Goal: Task Accomplishment & Management: Complete application form

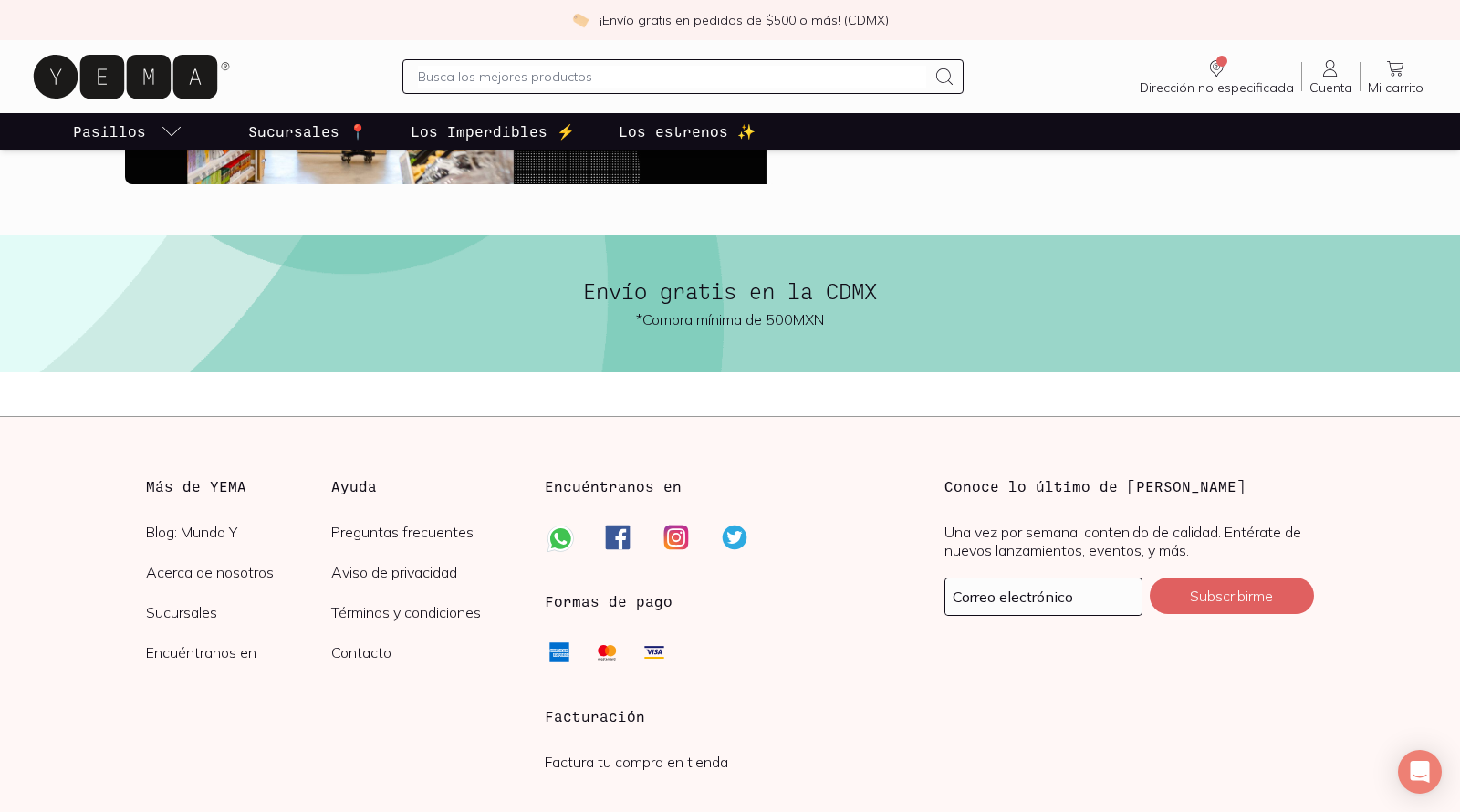
click at [595, 711] on h3 "Facturación" at bounding box center [729, 716] width 369 height 22
click at [591, 763] on link "Factura tu compra en tienda" at bounding box center [636, 761] width 183 height 18
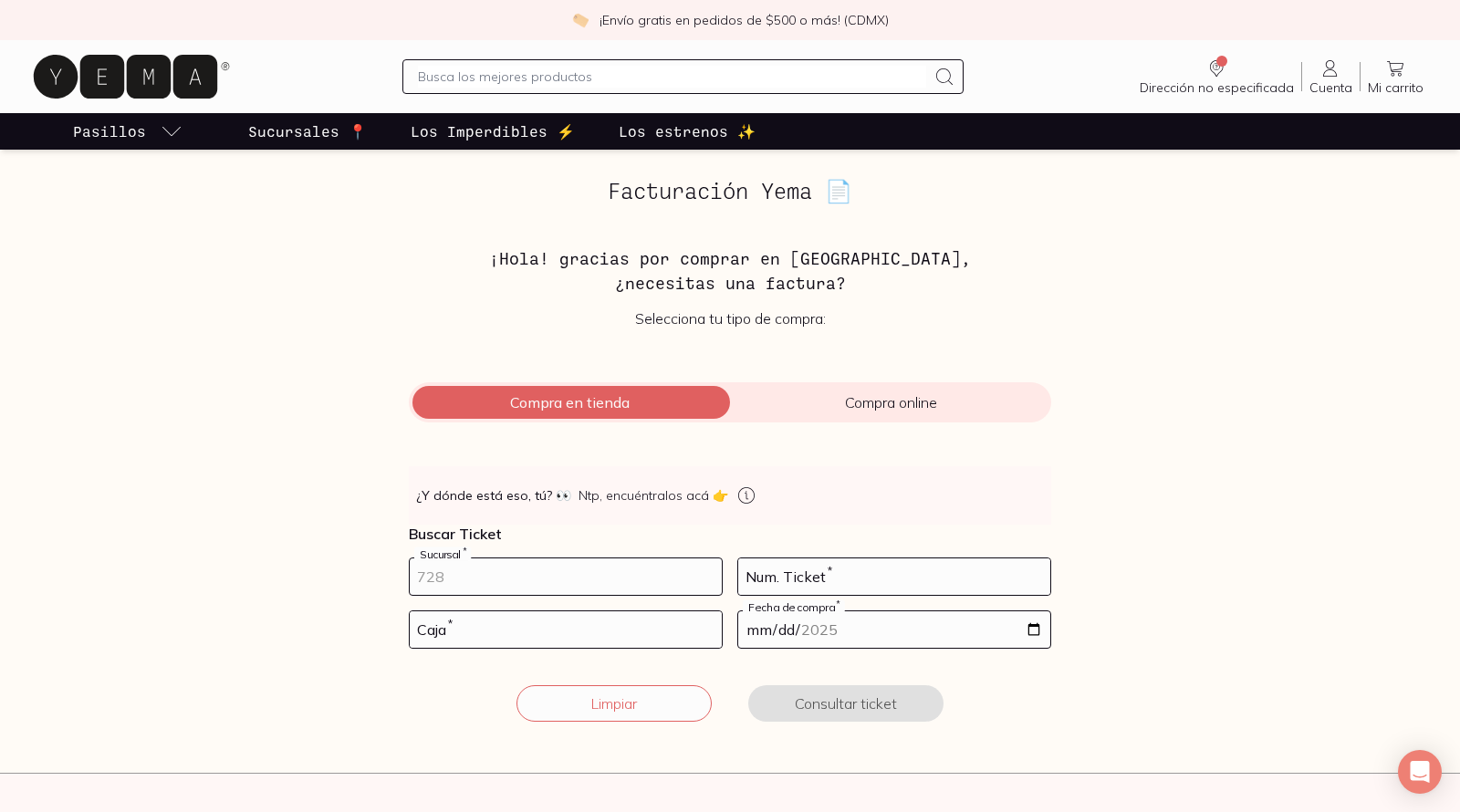
click at [556, 587] on input "number" at bounding box center [565, 576] width 312 height 36
type input "10002"
click at [768, 575] on input "number" at bounding box center [894, 576] width 312 height 36
type input "26"
click at [650, 624] on input "number" at bounding box center [565, 630] width 312 height 36
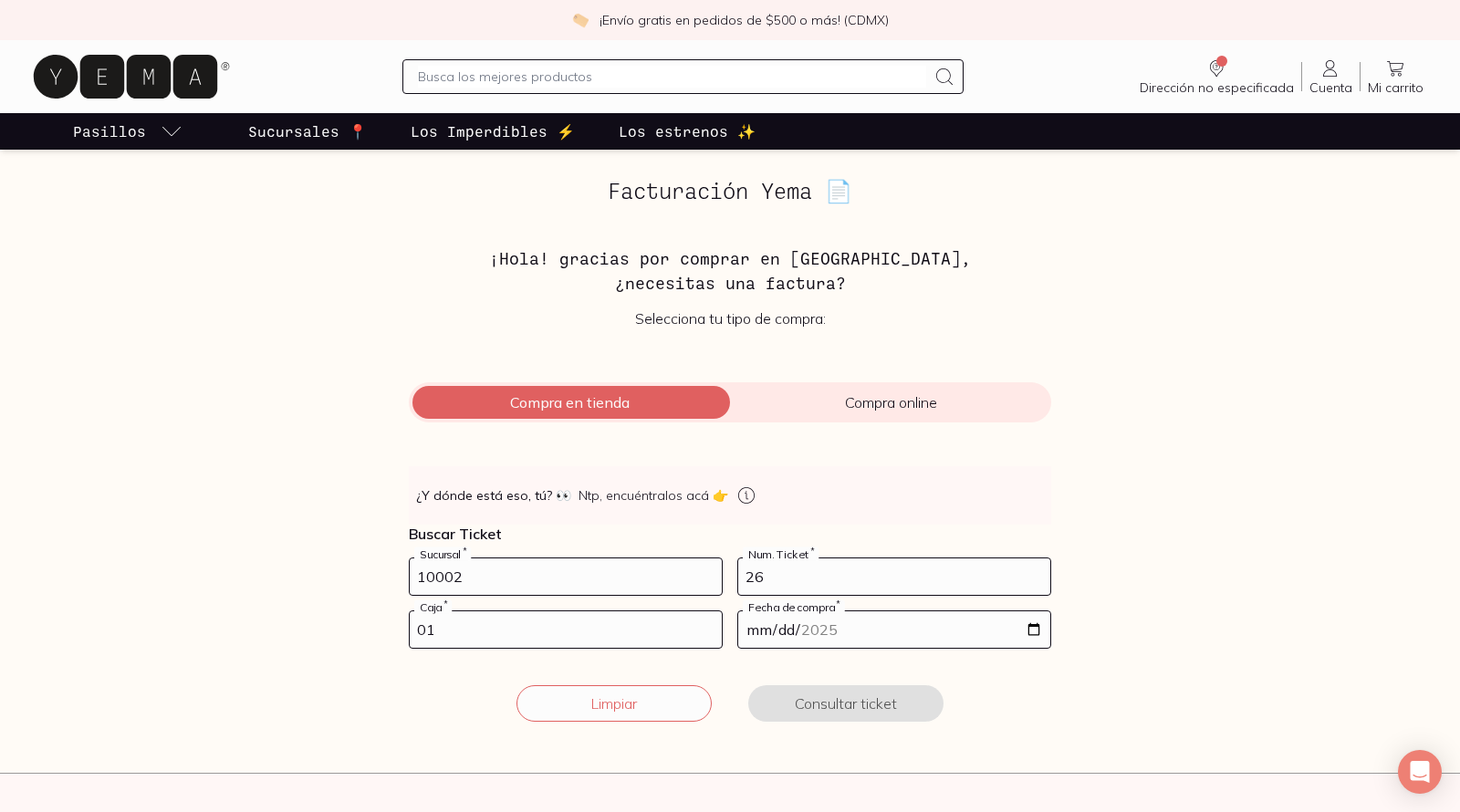
type input "01"
click at [755, 635] on input "date" at bounding box center [894, 630] width 312 height 36
type input "[DATE]"
click at [803, 702] on button "Consultar ticket" at bounding box center [845, 703] width 196 height 36
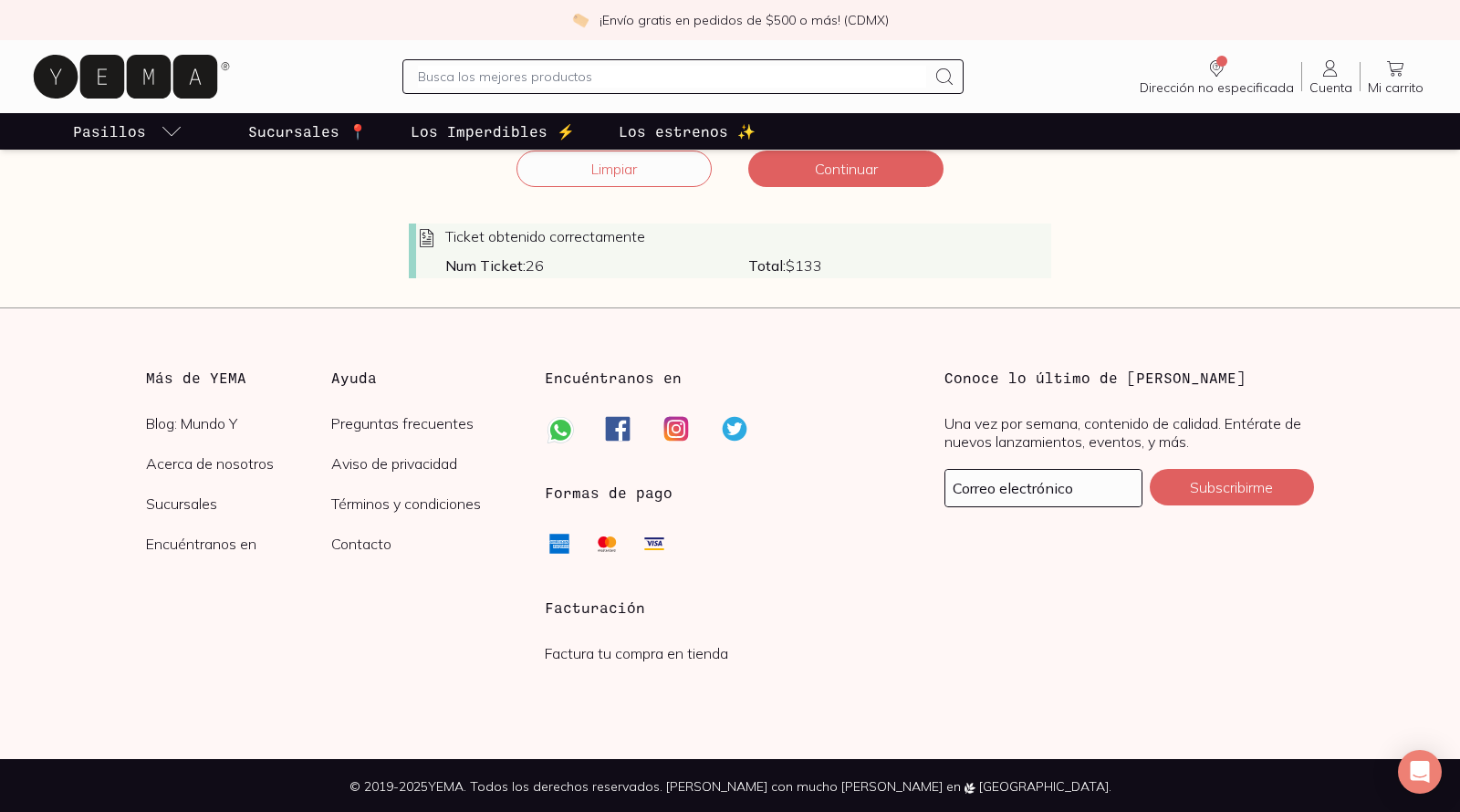
scroll to position [456, 0]
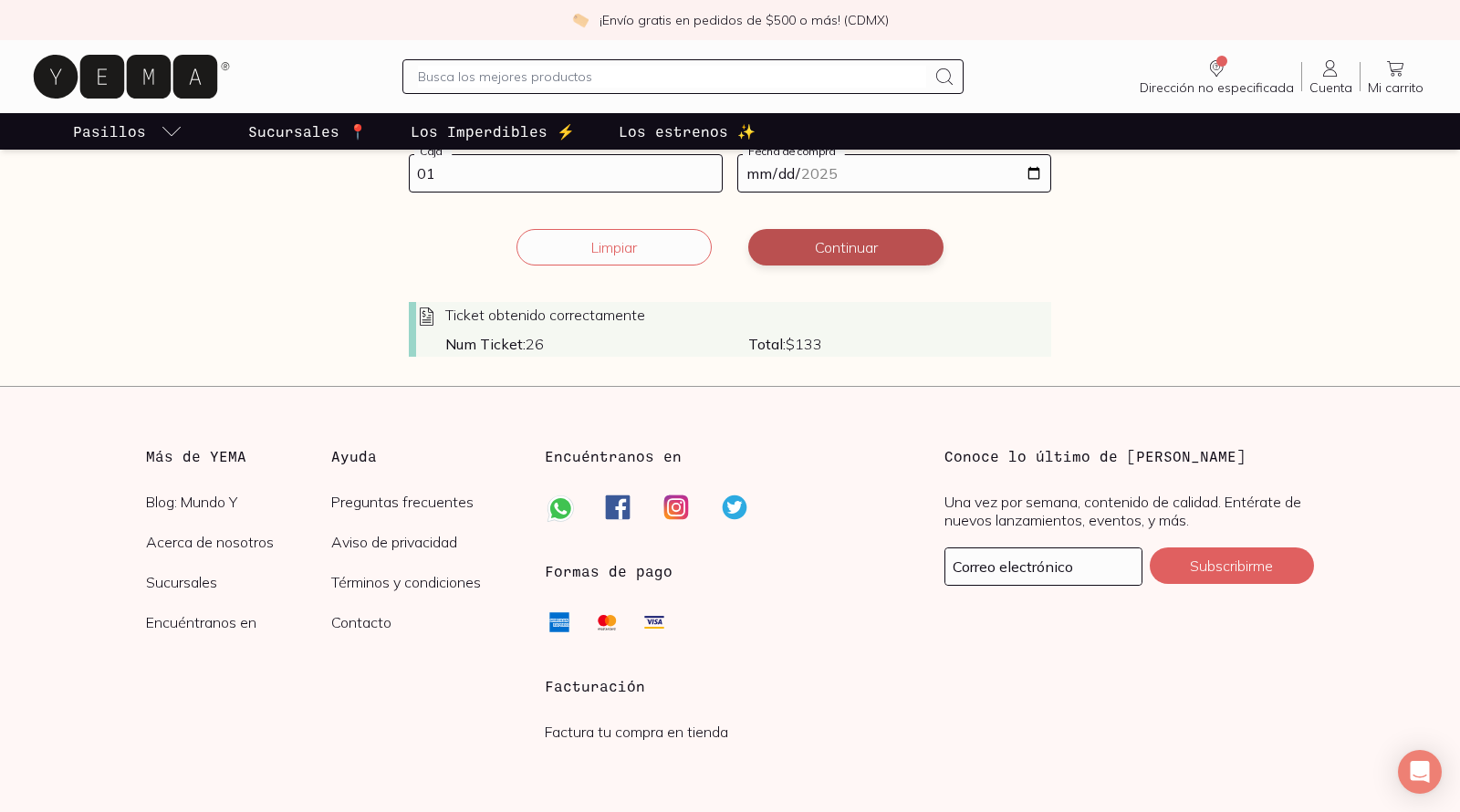
click at [854, 241] on button "Continuar" at bounding box center [845, 247] width 196 height 36
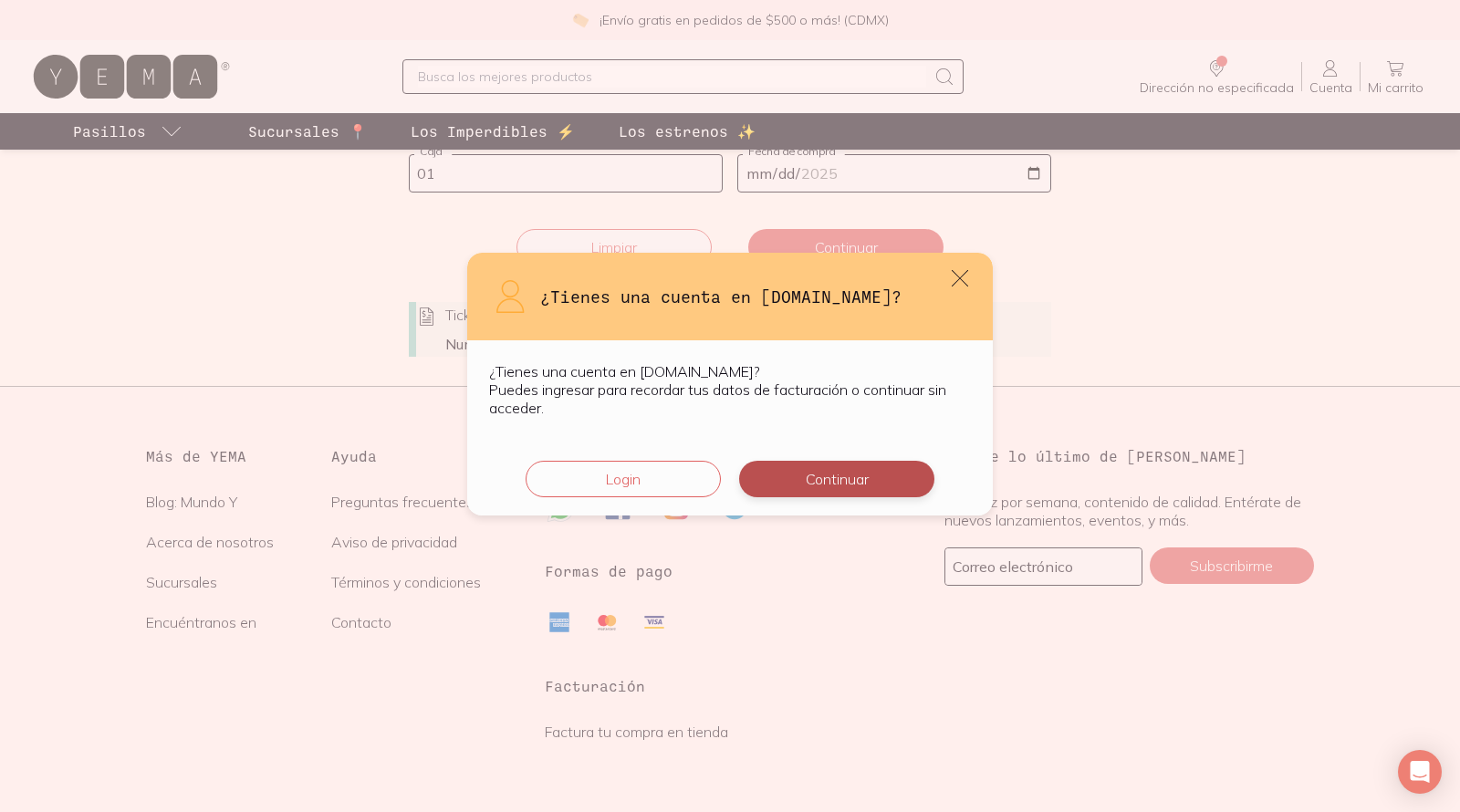
click at [762, 466] on button "Continuar" at bounding box center [837, 479] width 196 height 36
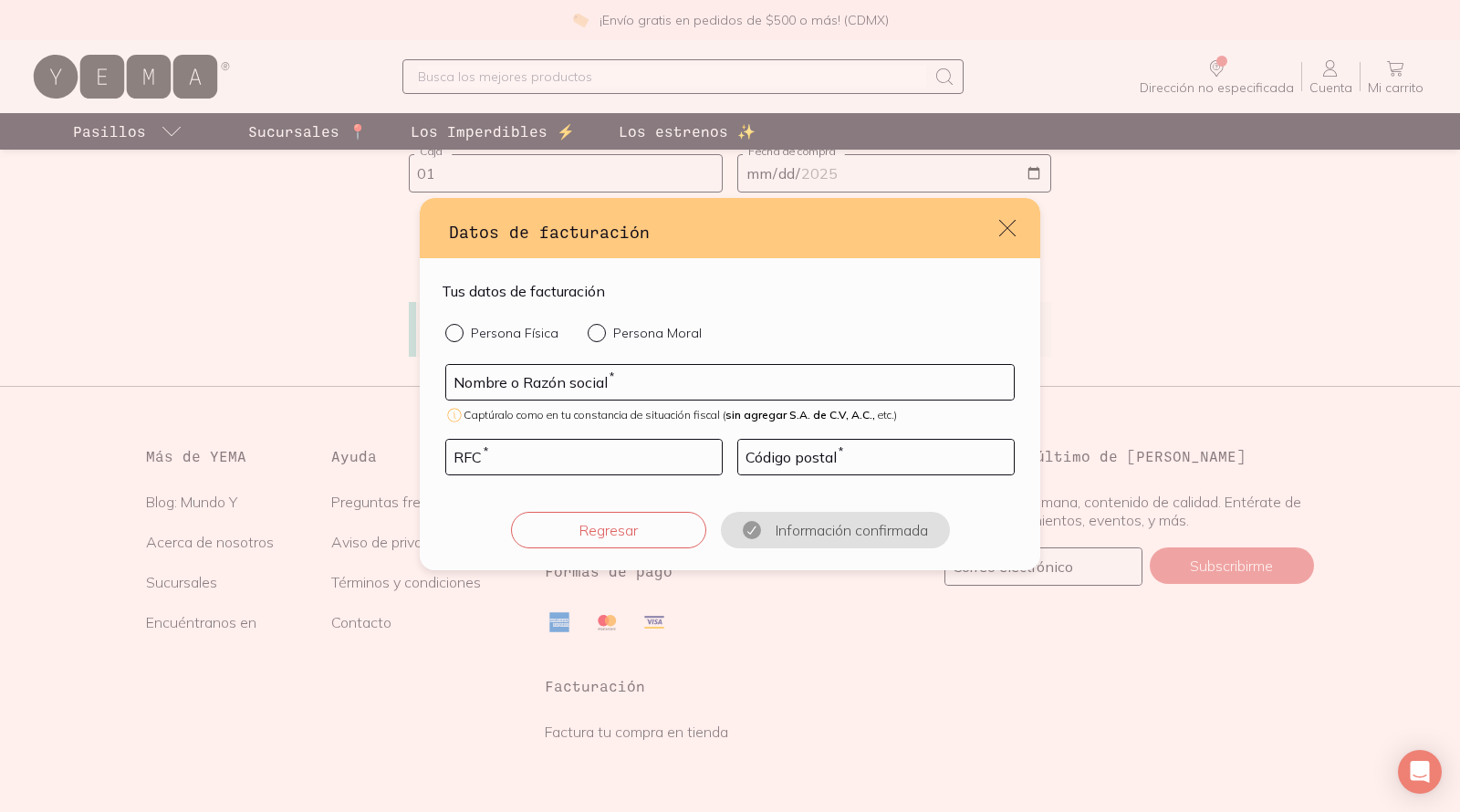
click at [541, 334] on p "Persona Física" at bounding box center [514, 332] width 88 height 16
click at [460, 334] on input "Persona Física" at bounding box center [452, 330] width 14 height 14
radio input "true"
click at [542, 387] on input "default" at bounding box center [730, 383] width 568 height 34
type input "[PERSON_NAME] [PERSON_NAME]"
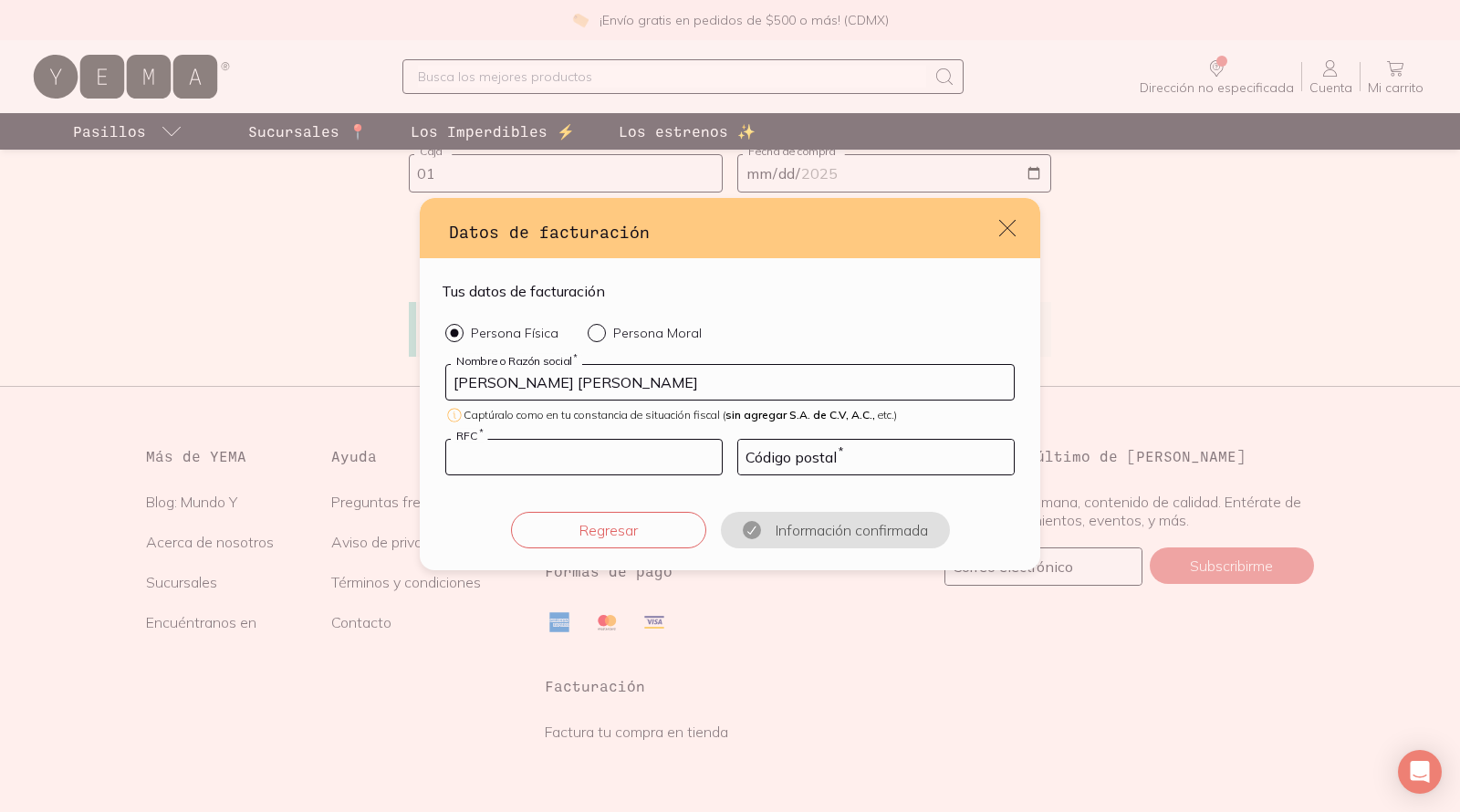
click at [524, 455] on input "default" at bounding box center [584, 457] width 276 height 34
type input "REJG900225999"
click at [756, 465] on input "default" at bounding box center [876, 457] width 276 height 34
type input "14370"
click at [810, 531] on button "Confirmar información" at bounding box center [835, 530] width 196 height 36
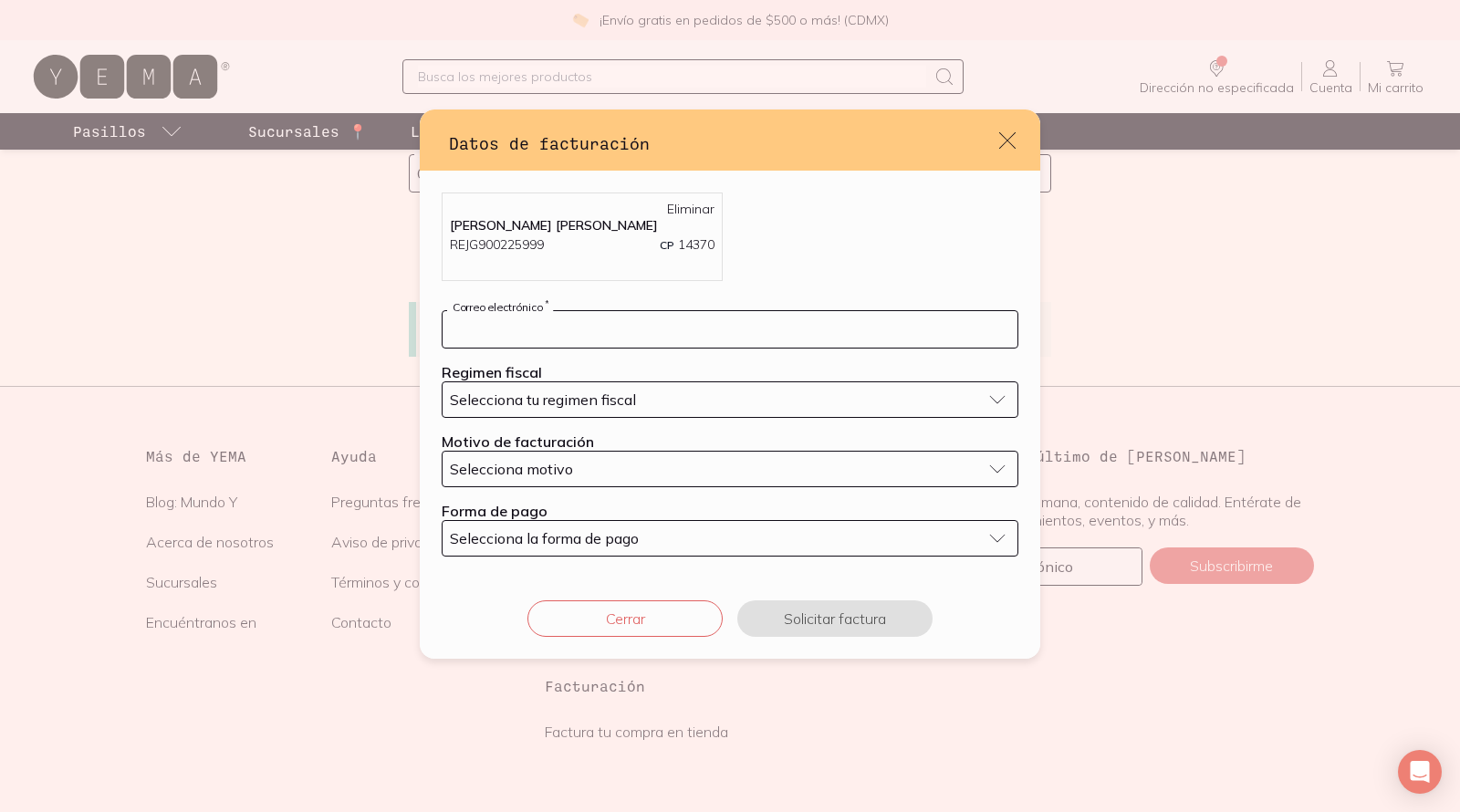
click at [807, 338] on input "default" at bounding box center [730, 329] width 574 height 36
type input "[EMAIL_ADDRESS][DOMAIN_NAME]"
click at [804, 401] on div "Selecciona tu regimen fiscal" at bounding box center [715, 399] width 532 height 18
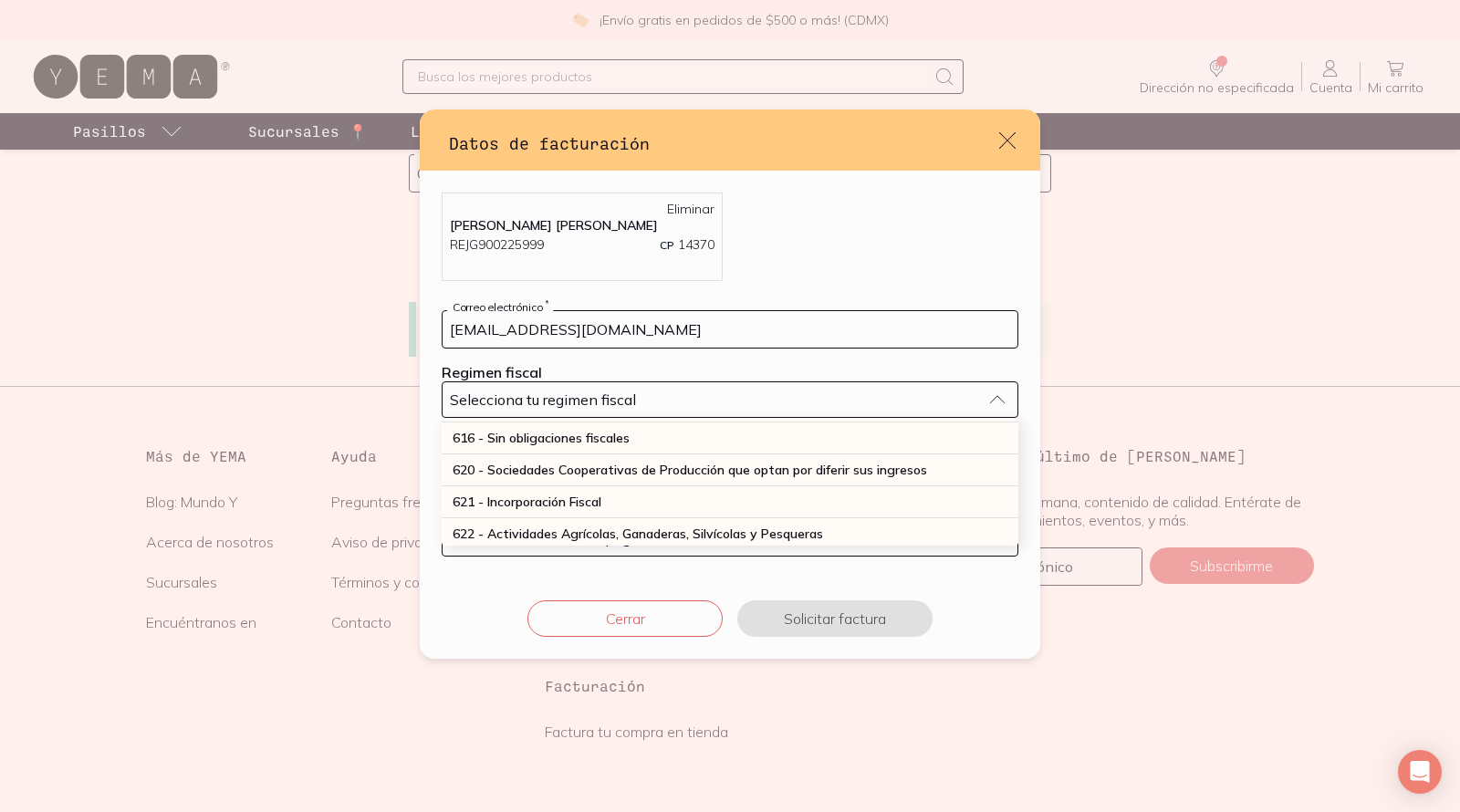
scroll to position [353, 0]
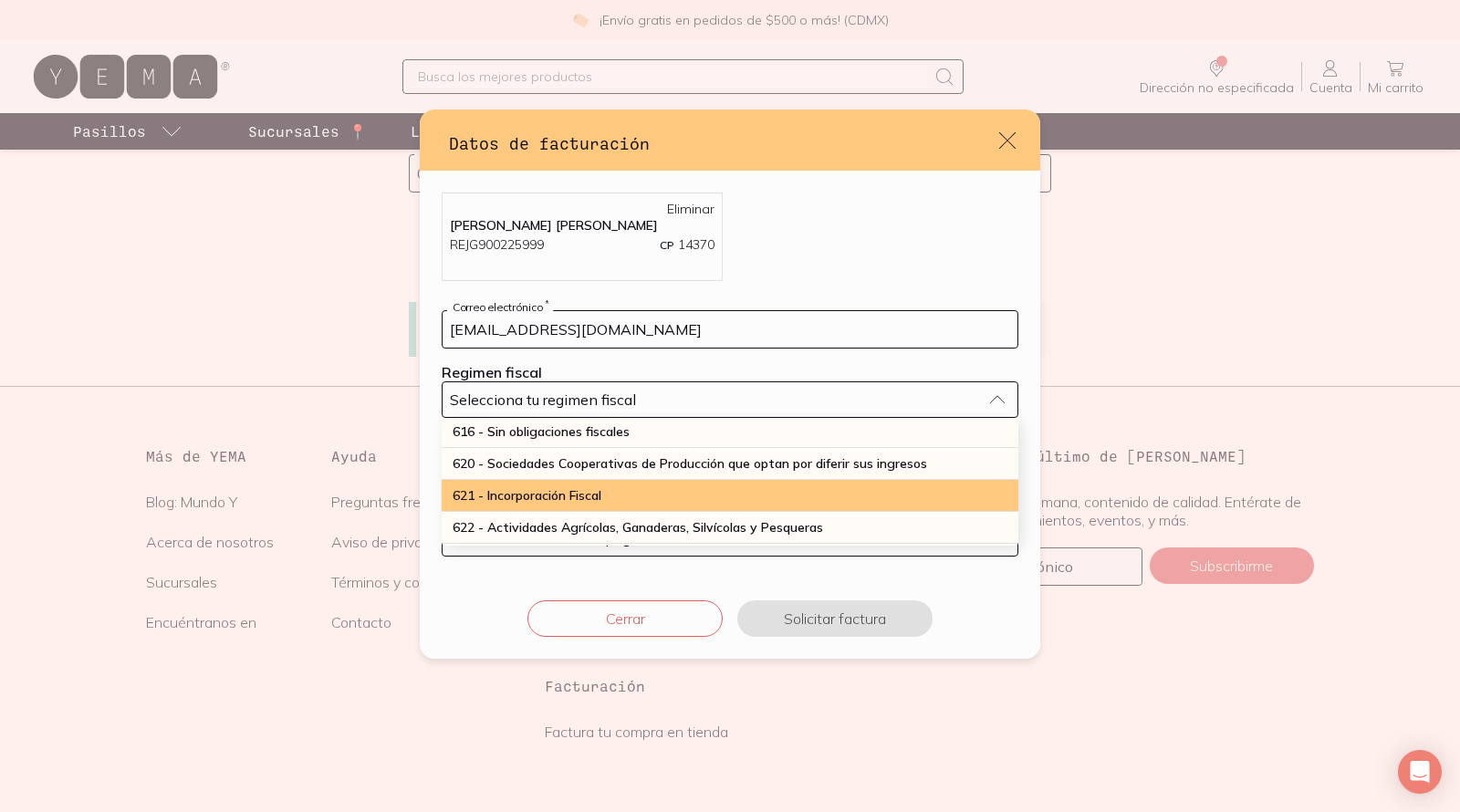
click at [731, 489] on div "621 - Incorporación Fiscal" at bounding box center [730, 495] width 576 height 31
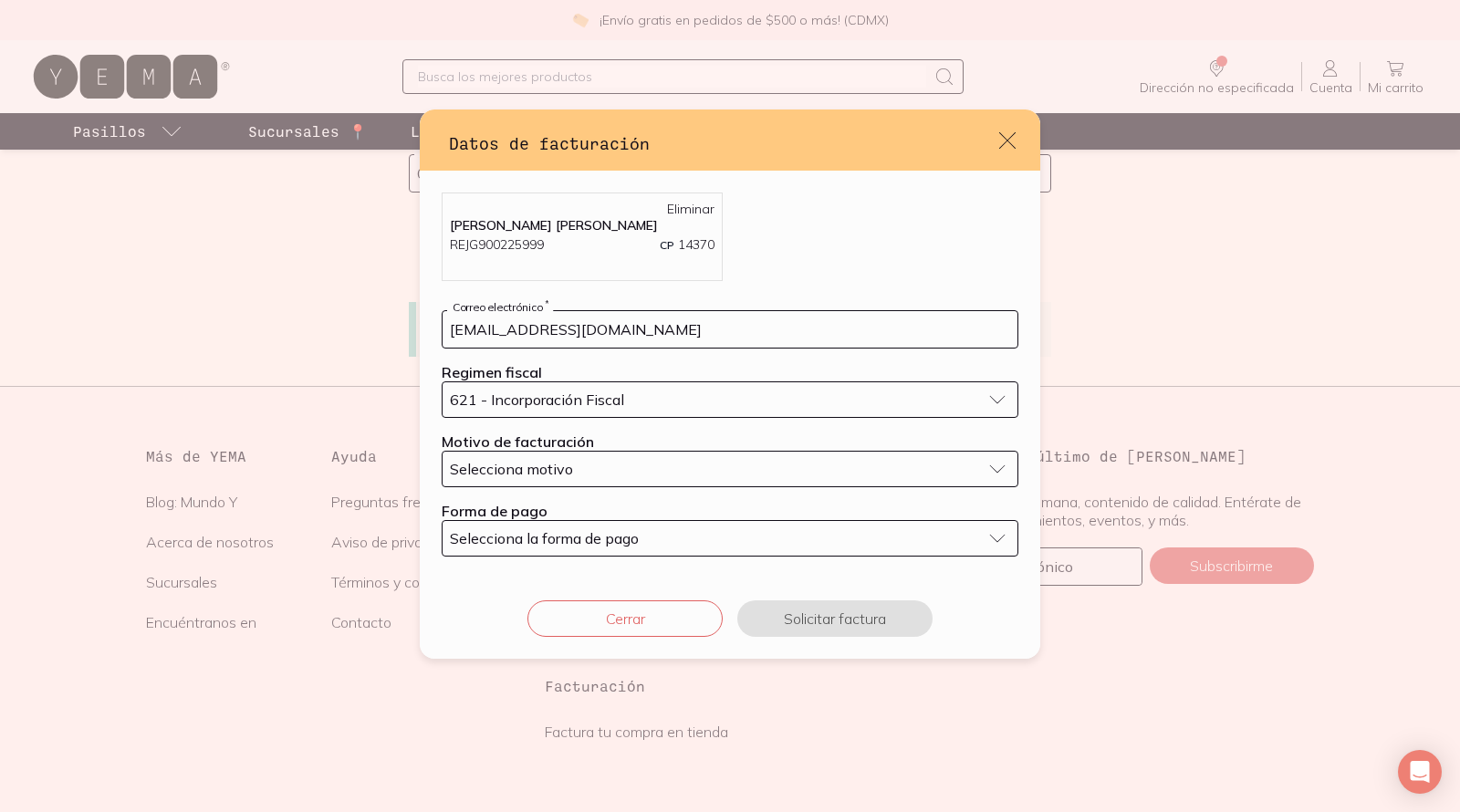
click at [713, 476] on button "Selecciona motivo" at bounding box center [730, 468] width 576 height 36
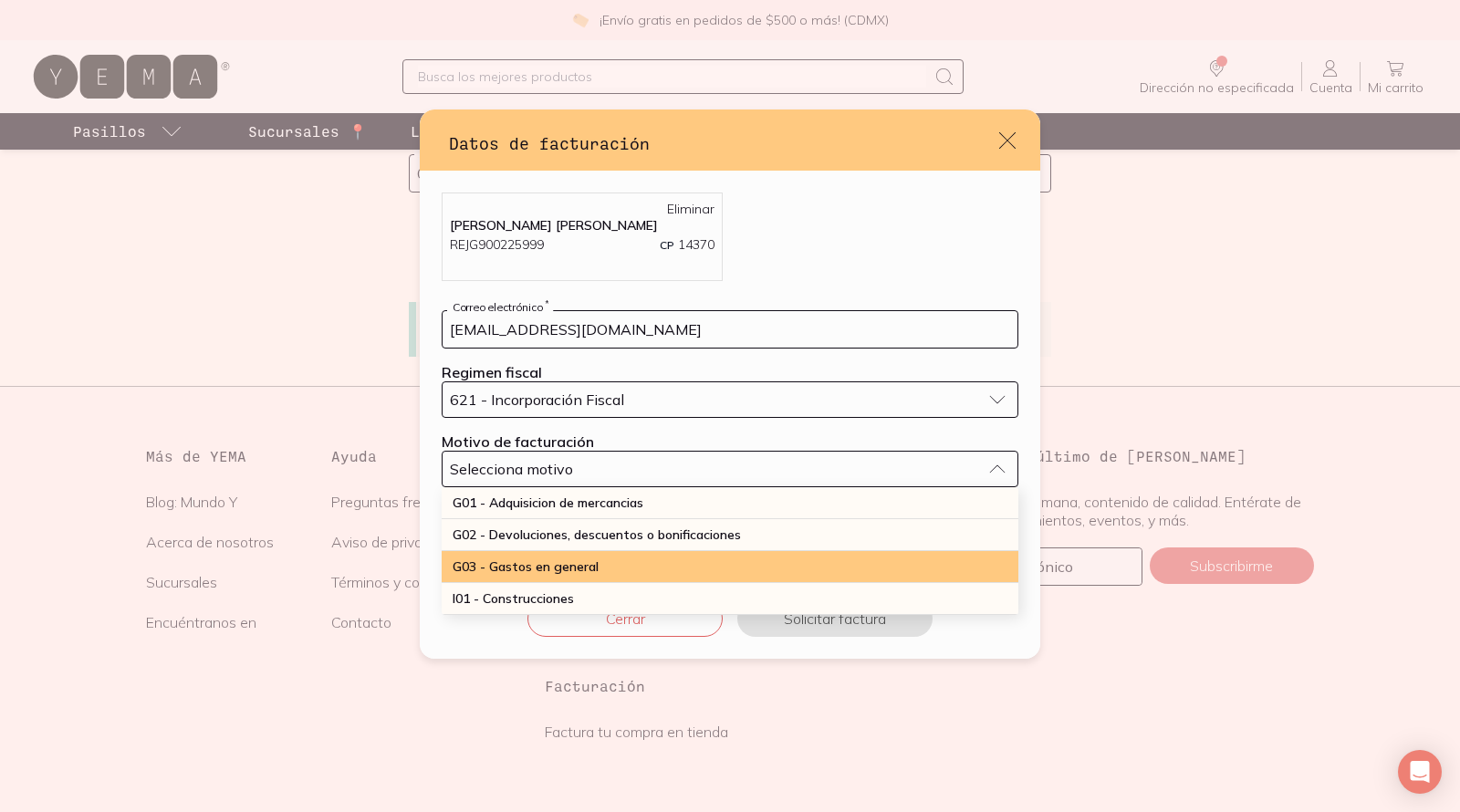
click at [688, 558] on div "G03 - Gastos en general" at bounding box center [730, 567] width 576 height 31
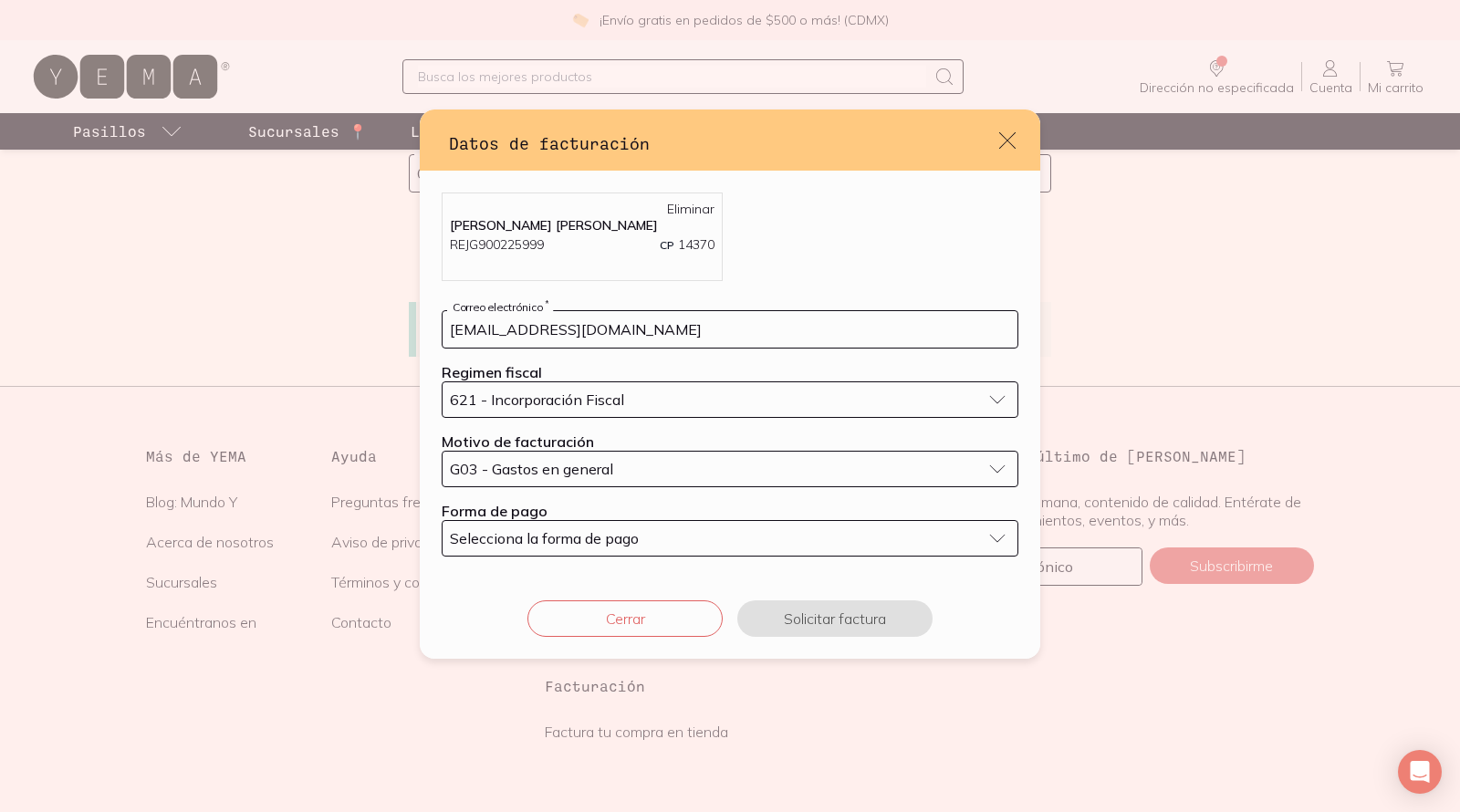
click at [682, 532] on div "Selecciona la forma de pago" at bounding box center [715, 538] width 532 height 18
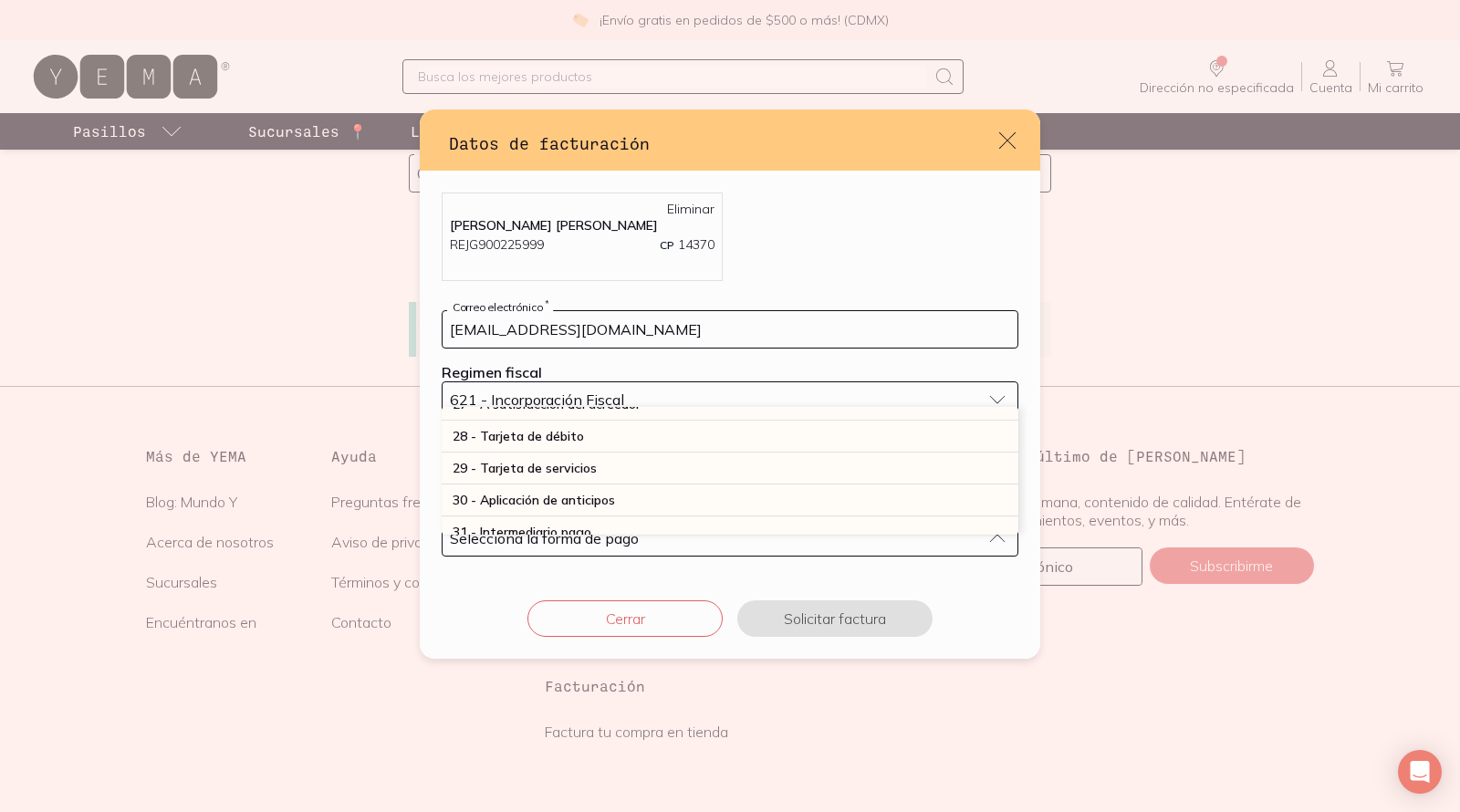
scroll to position [531, 0]
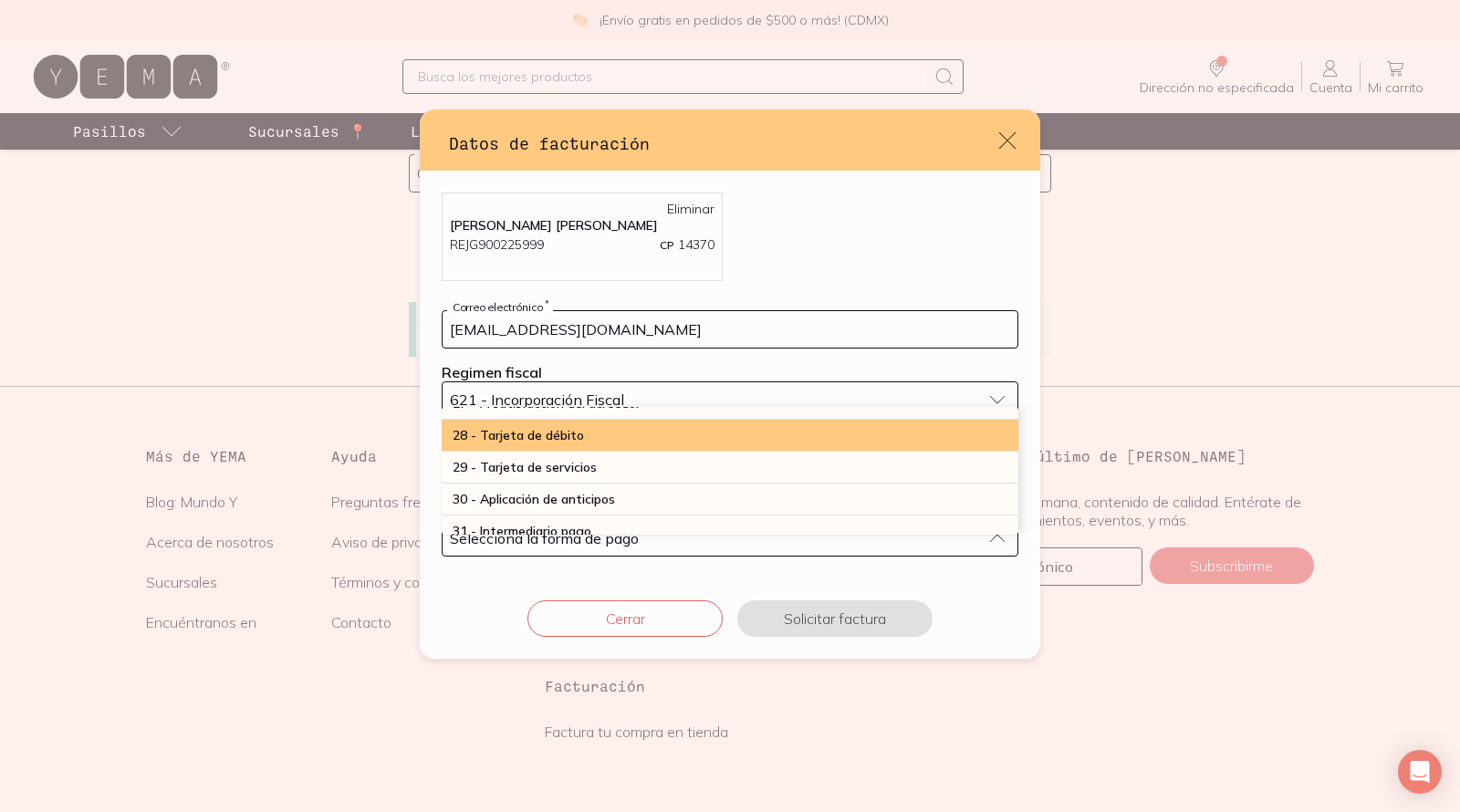
click at [665, 439] on div "28 - Tarjeta de débito" at bounding box center [730, 435] width 576 height 31
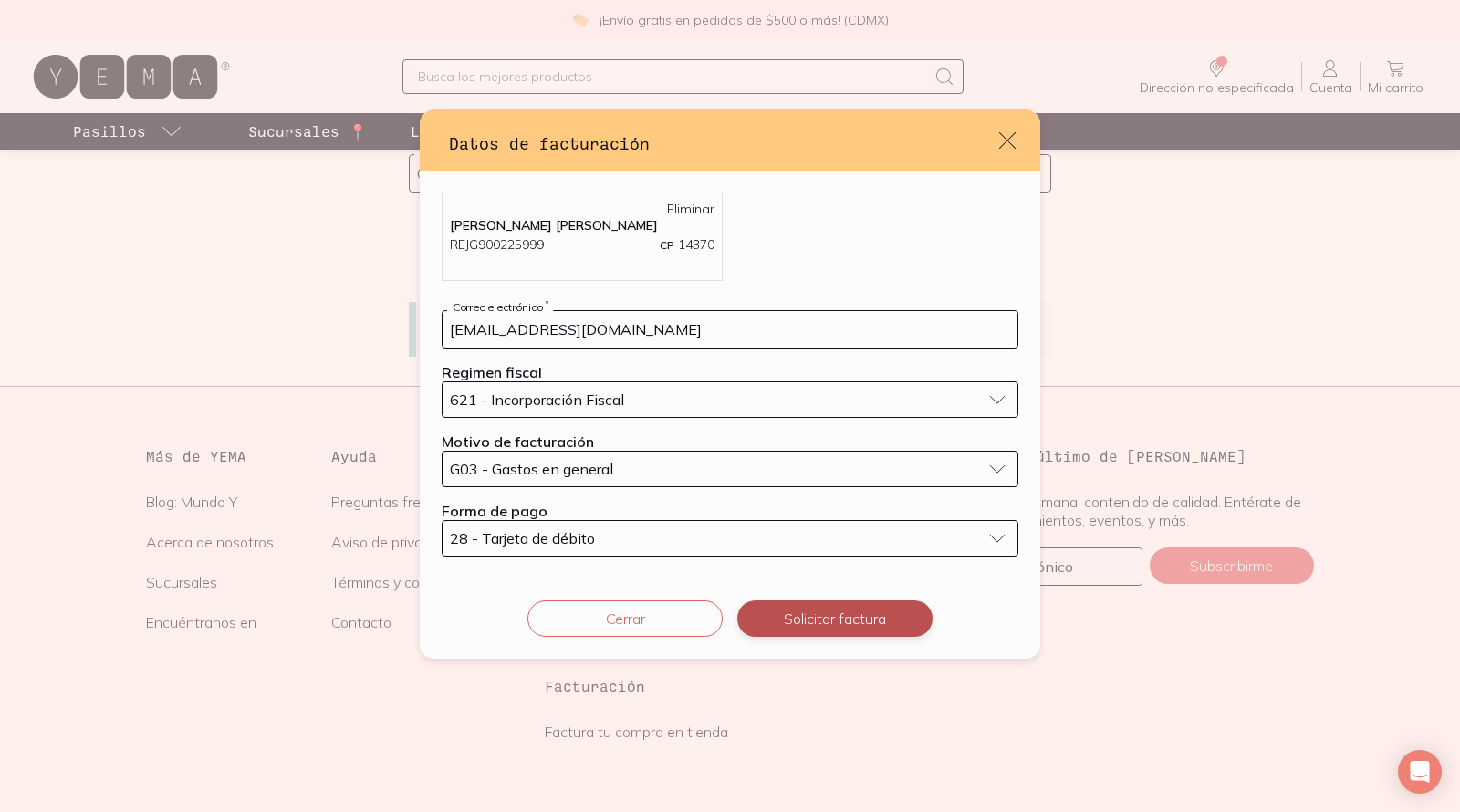
click at [802, 635] on button "Solicitar factura" at bounding box center [835, 618] width 196 height 36
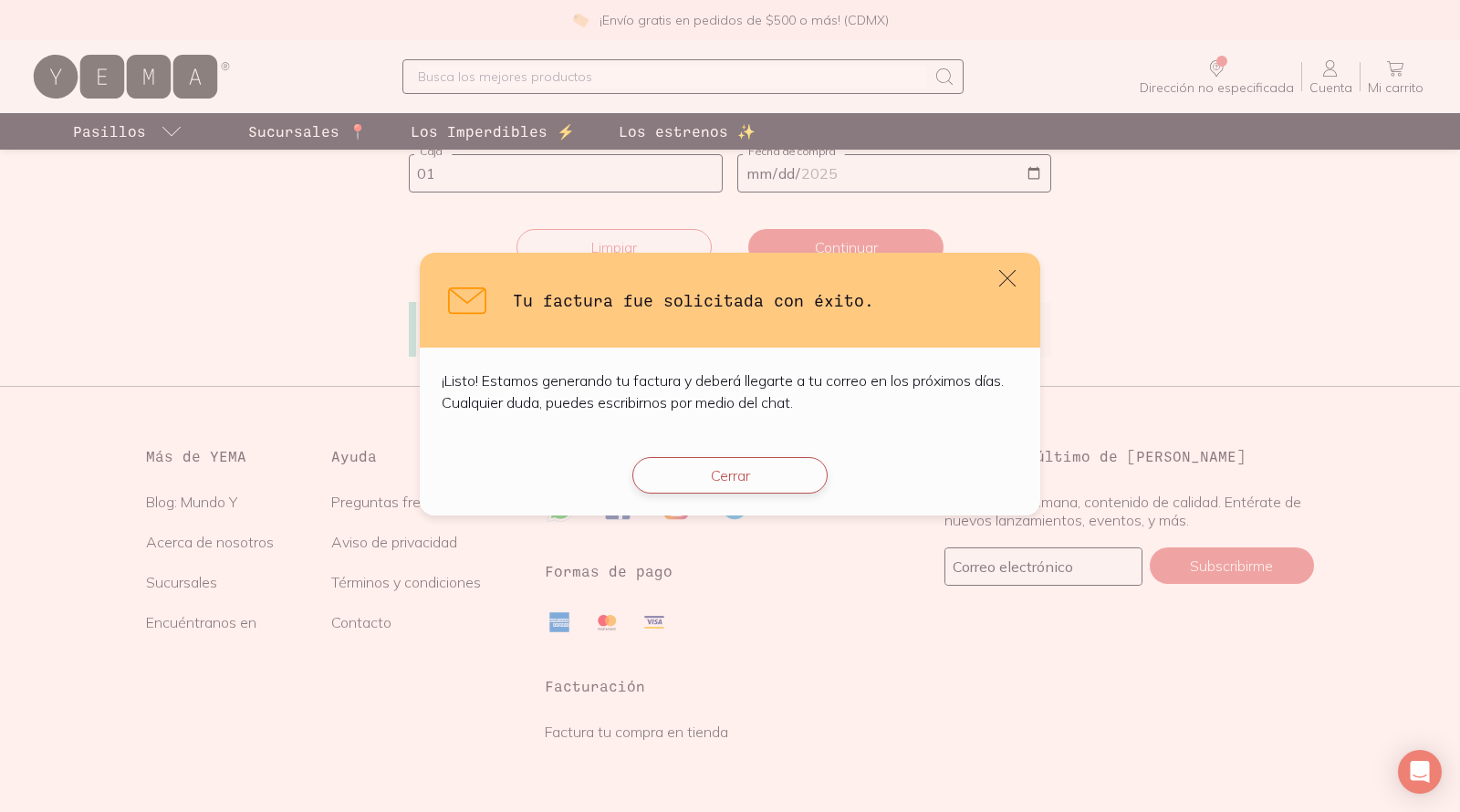
click at [783, 483] on button "Cerrar" at bounding box center [730, 475] width 196 height 36
